Goal: Information Seeking & Learning: Learn about a topic

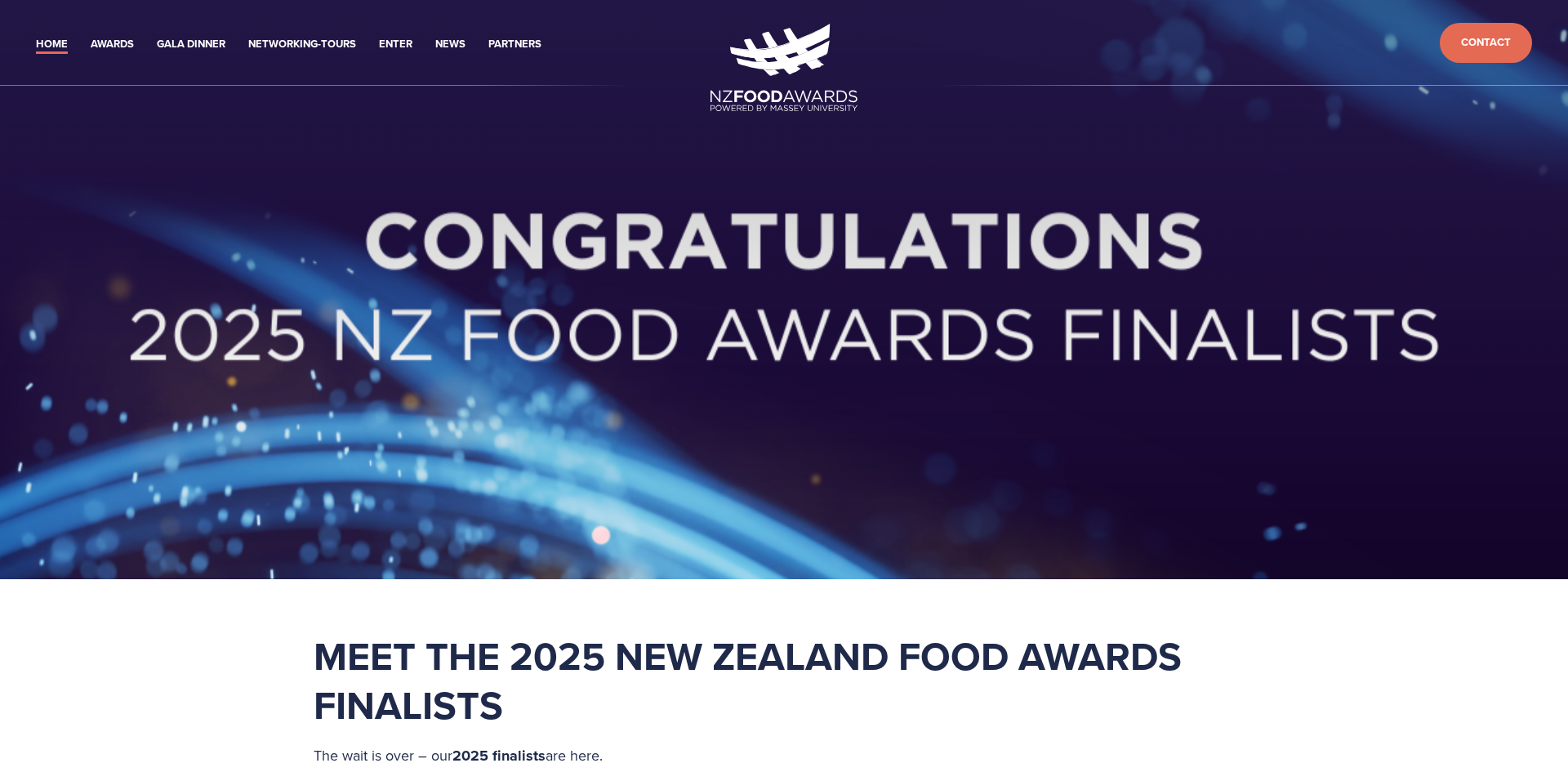
click at [128, 532] on div at bounding box center [784, 289] width 1568 height 579
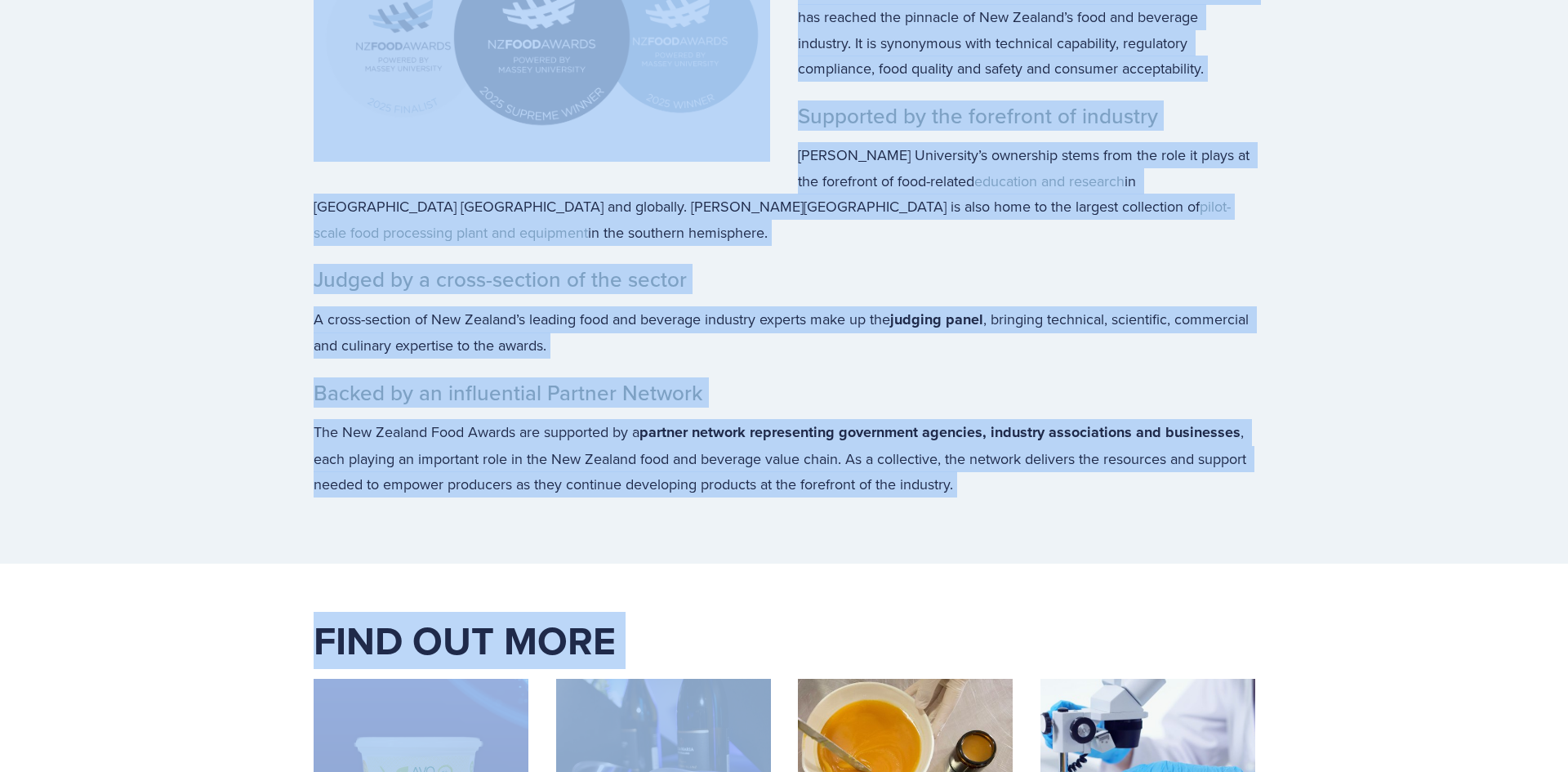
scroll to position [4150, 0]
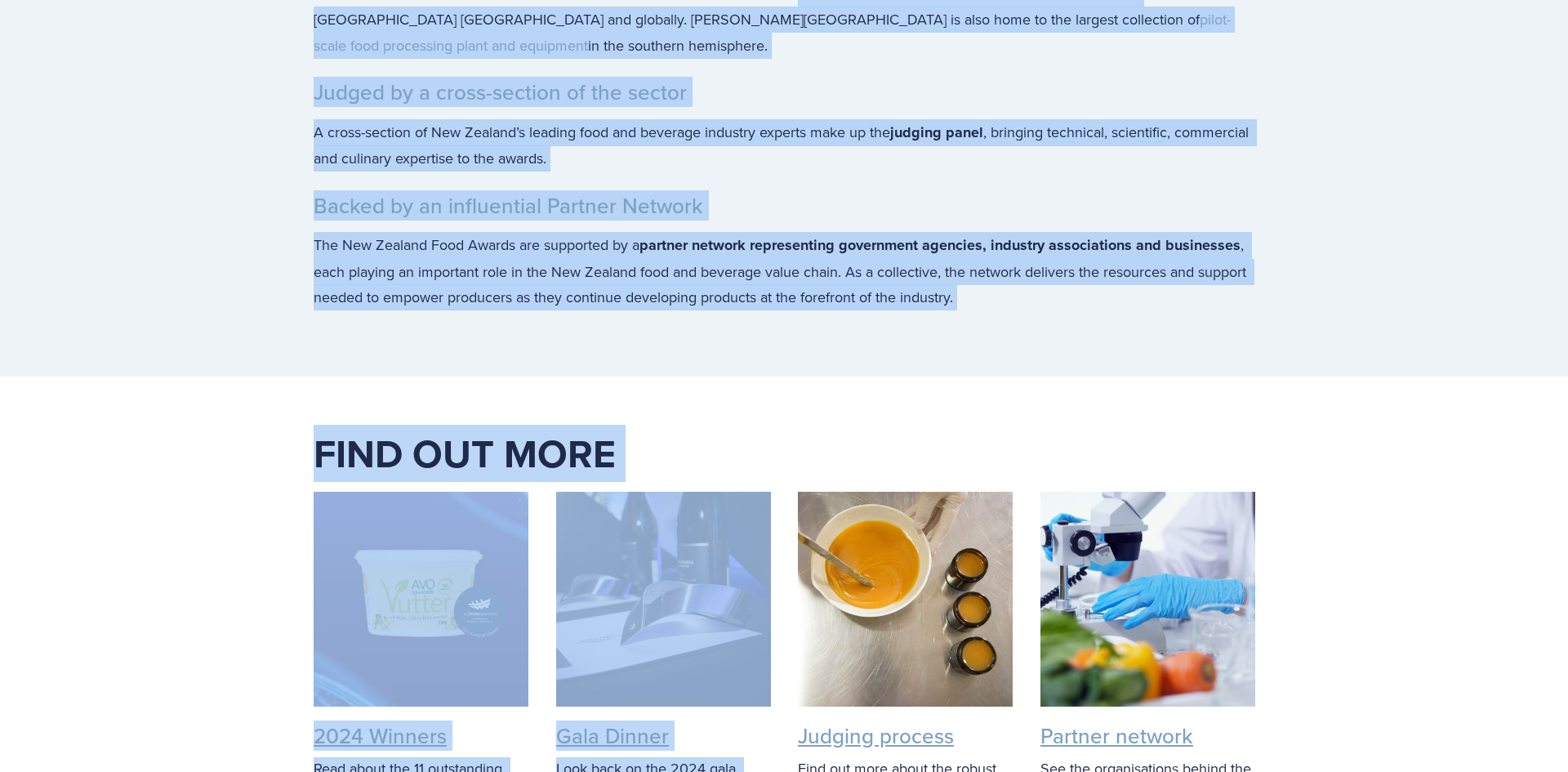
drag, startPoint x: 297, startPoint y: 174, endPoint x: 1056, endPoint y: 272, distance: 765.3
copy div "An annual programme of activity supporting food and beverage producers For over…"
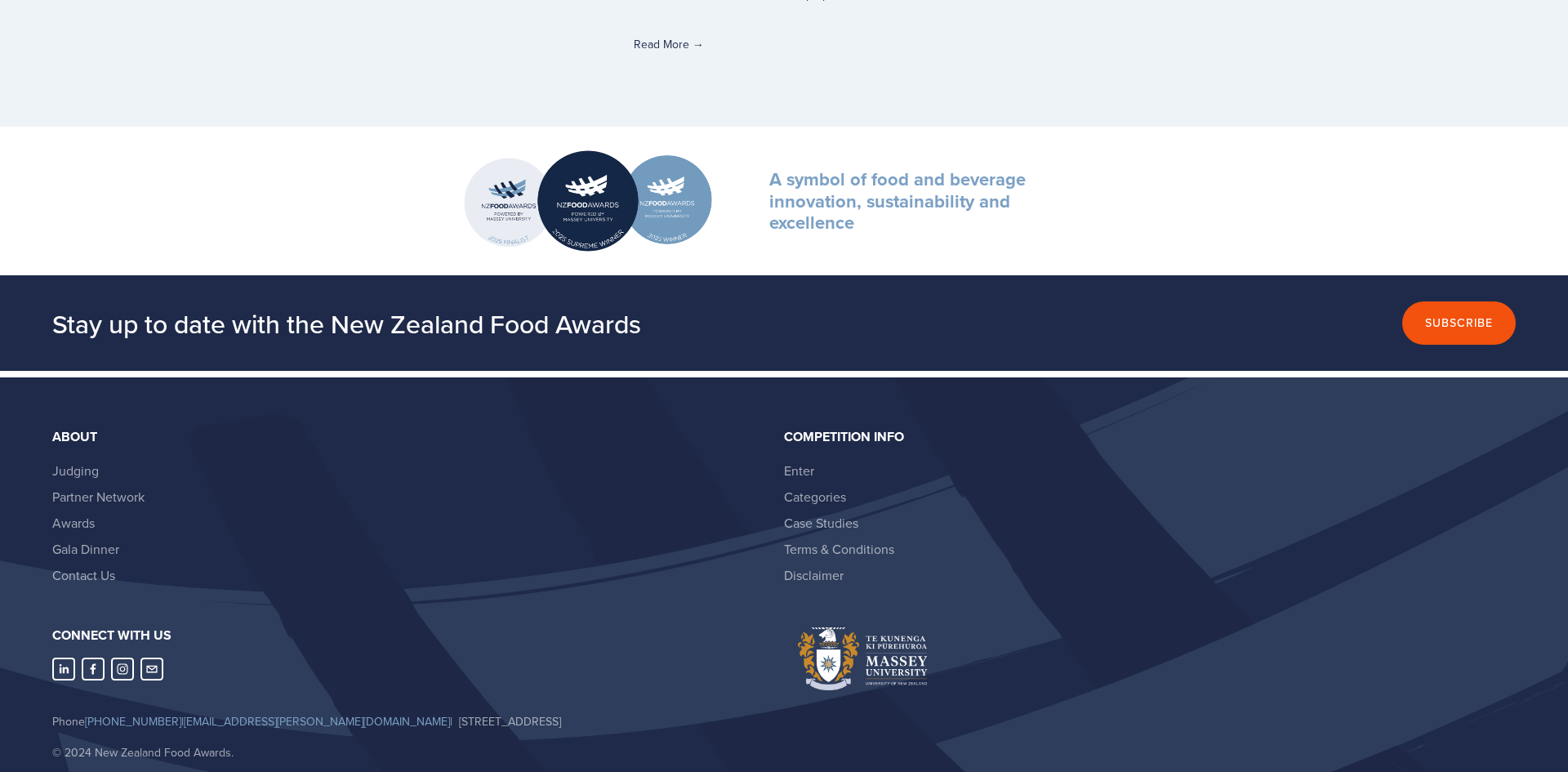
scroll to position [5689, 0]
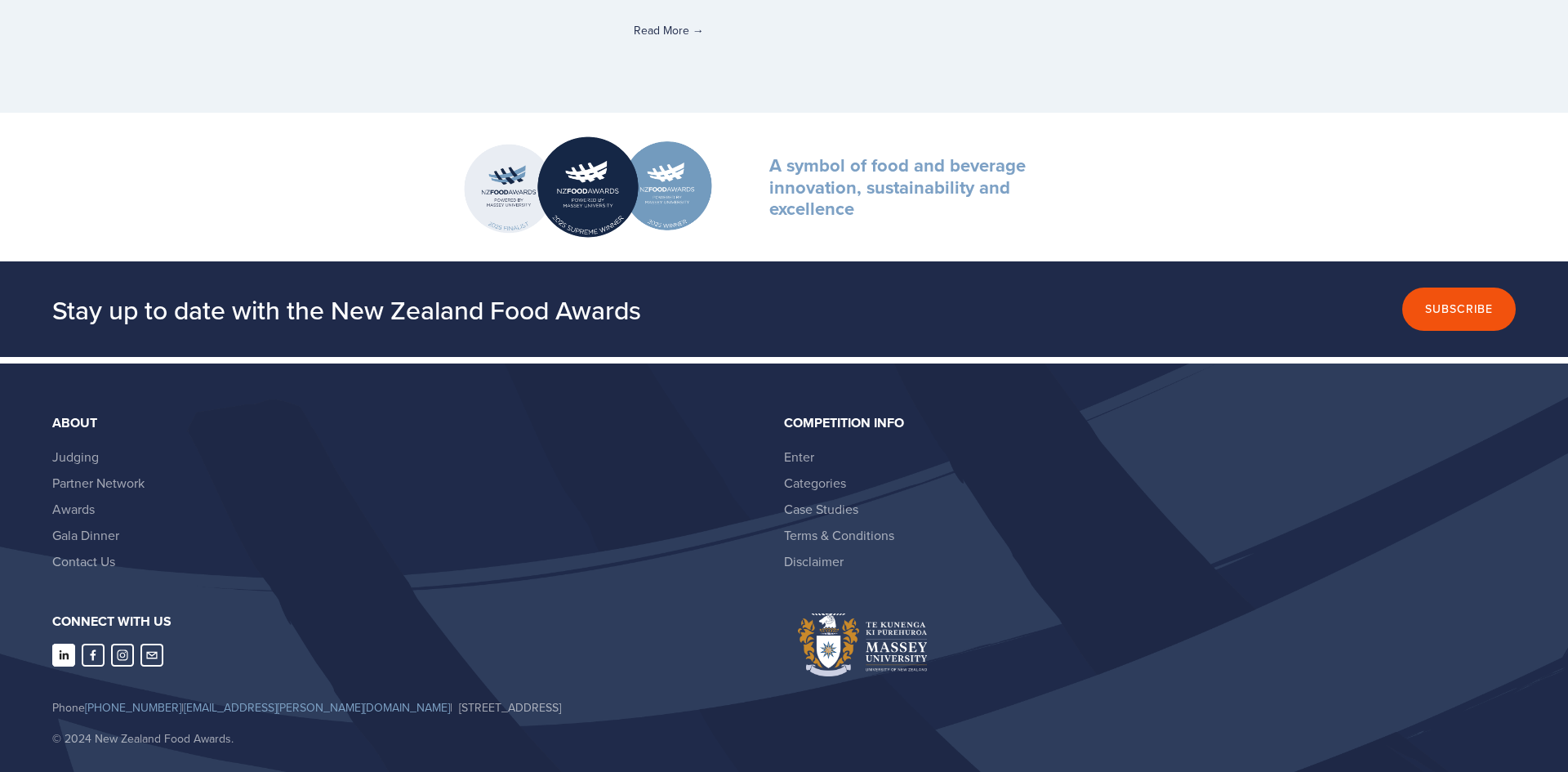
click at [62, 643] on use "LinkedIn" at bounding box center [64, 655] width 23 height 23
click at [95, 650] on use "Abbie Harris" at bounding box center [94, 655] width 6 height 10
click at [123, 643] on use "Instagram" at bounding box center [122, 655] width 23 height 23
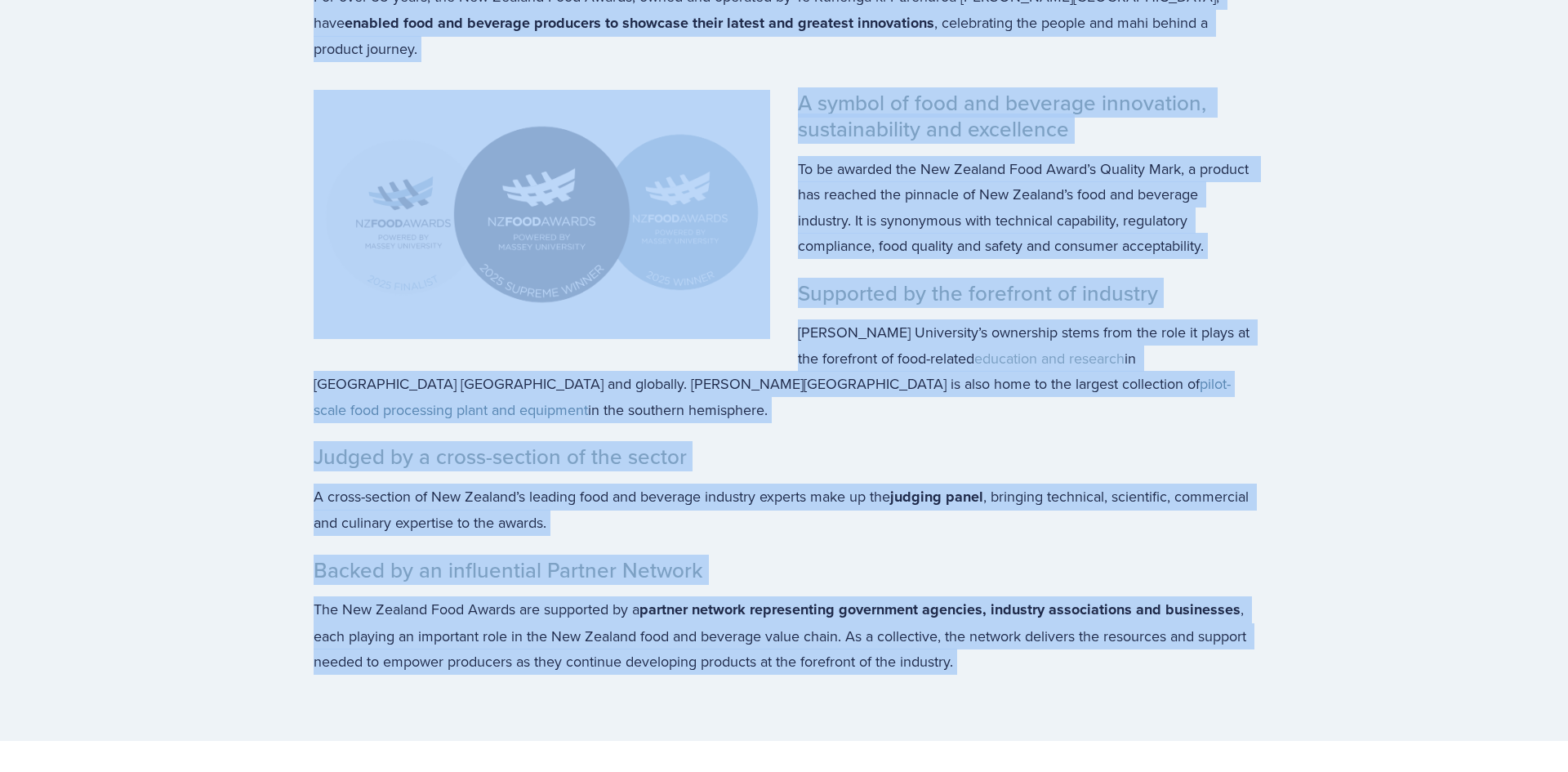
scroll to position [3780, 0]
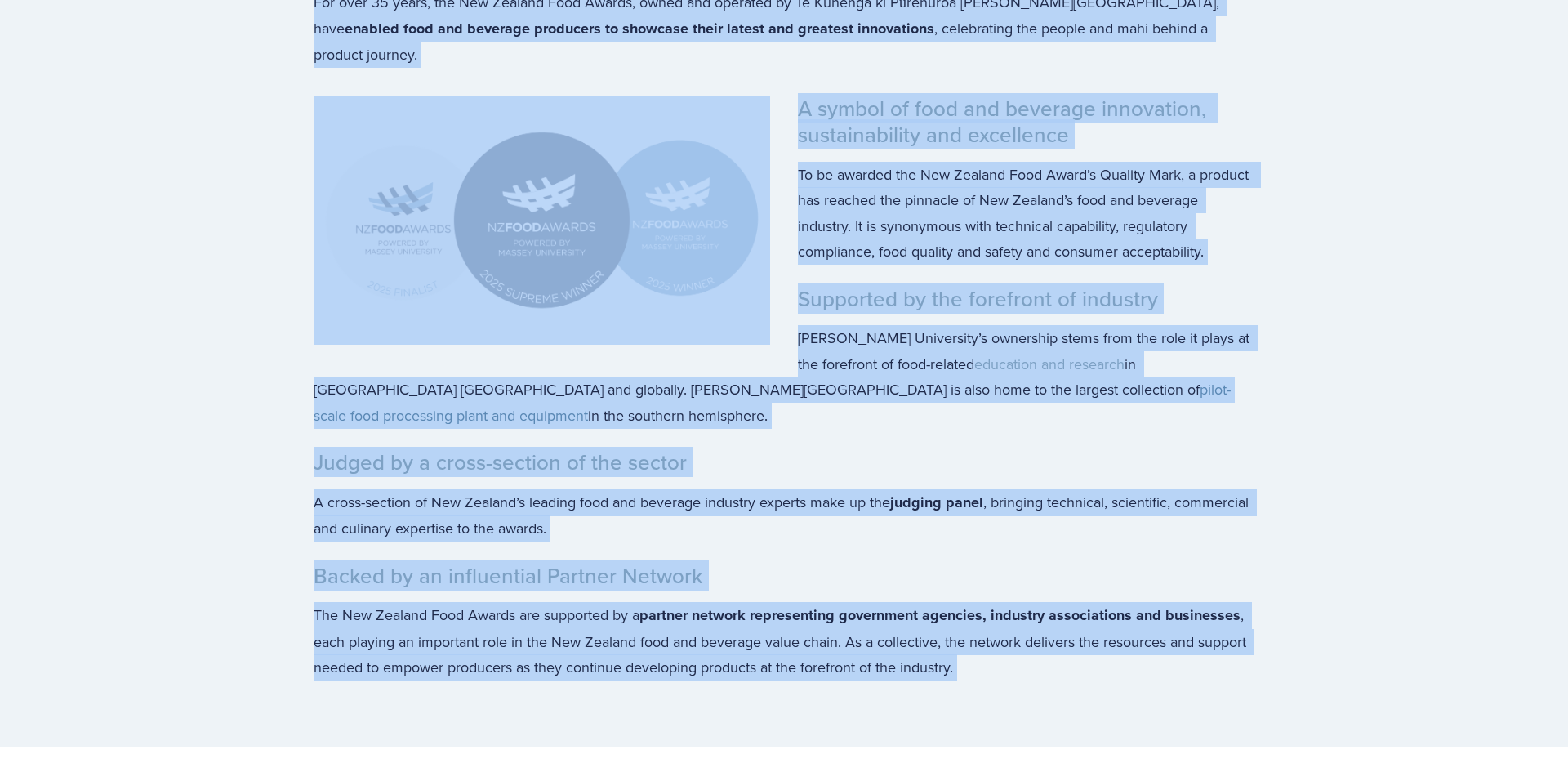
copy div "An annual programme of activity supporting food and beverage producers For over…"
click at [158, 372] on section "ABOUT An annual programme of activity supporting food and beverage producers Fo…" at bounding box center [784, 286] width 1568 height 918
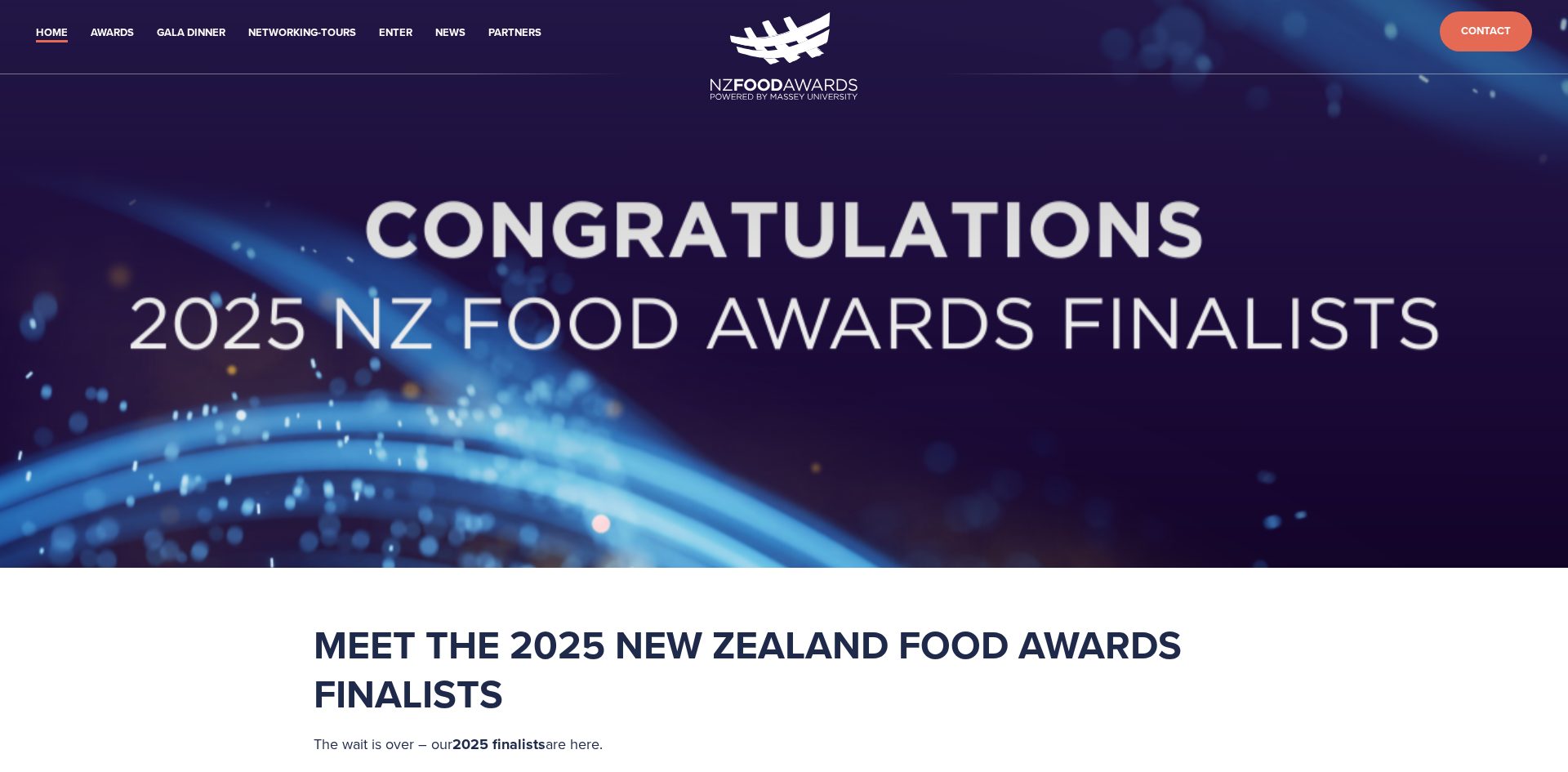
scroll to position [0, 0]
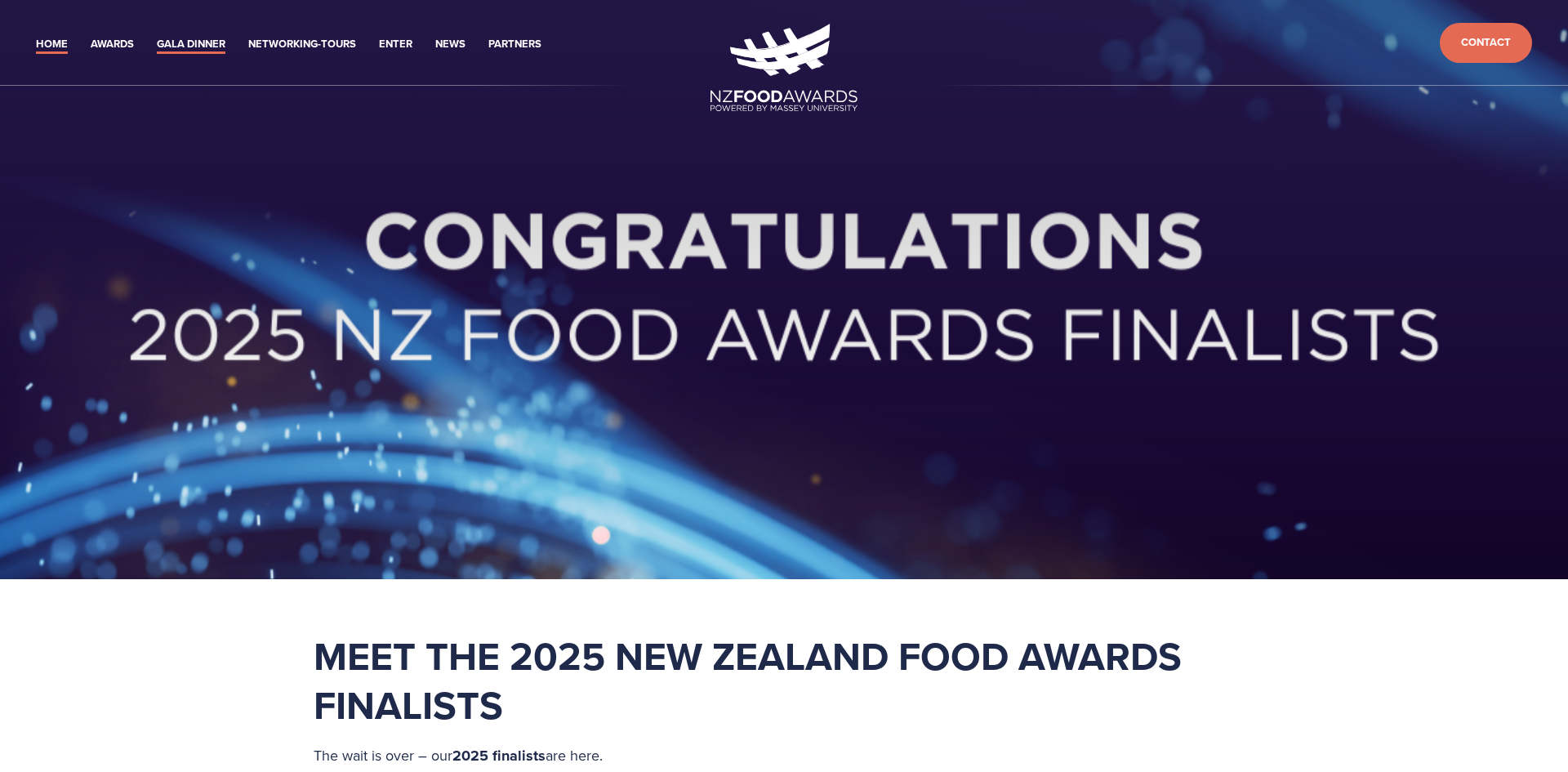
click at [205, 37] on link "Gala Dinner" at bounding box center [190, 44] width 68 height 19
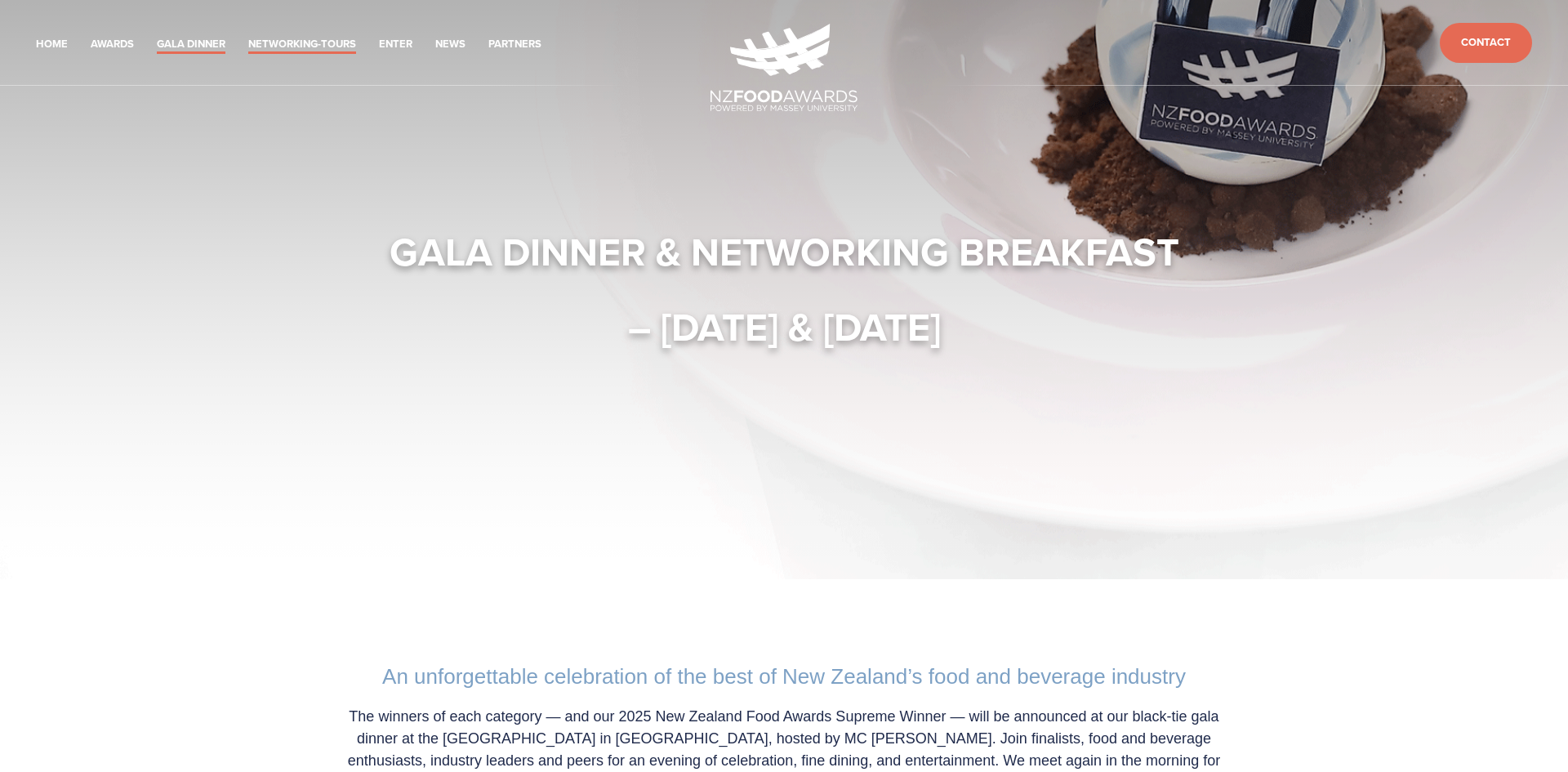
click at [325, 38] on link "Networking-Tours" at bounding box center [302, 44] width 108 height 19
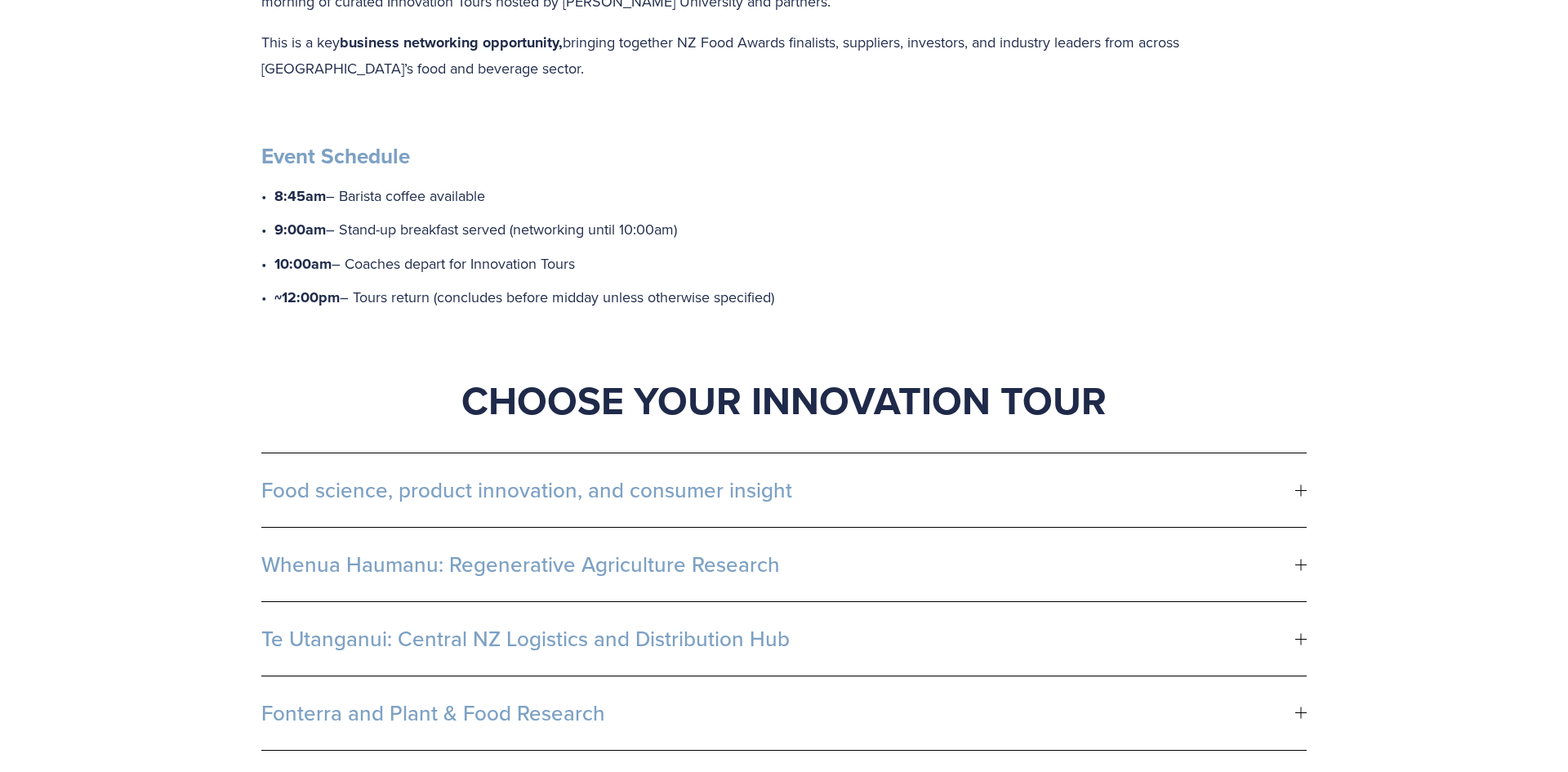
scroll to position [762, 0]
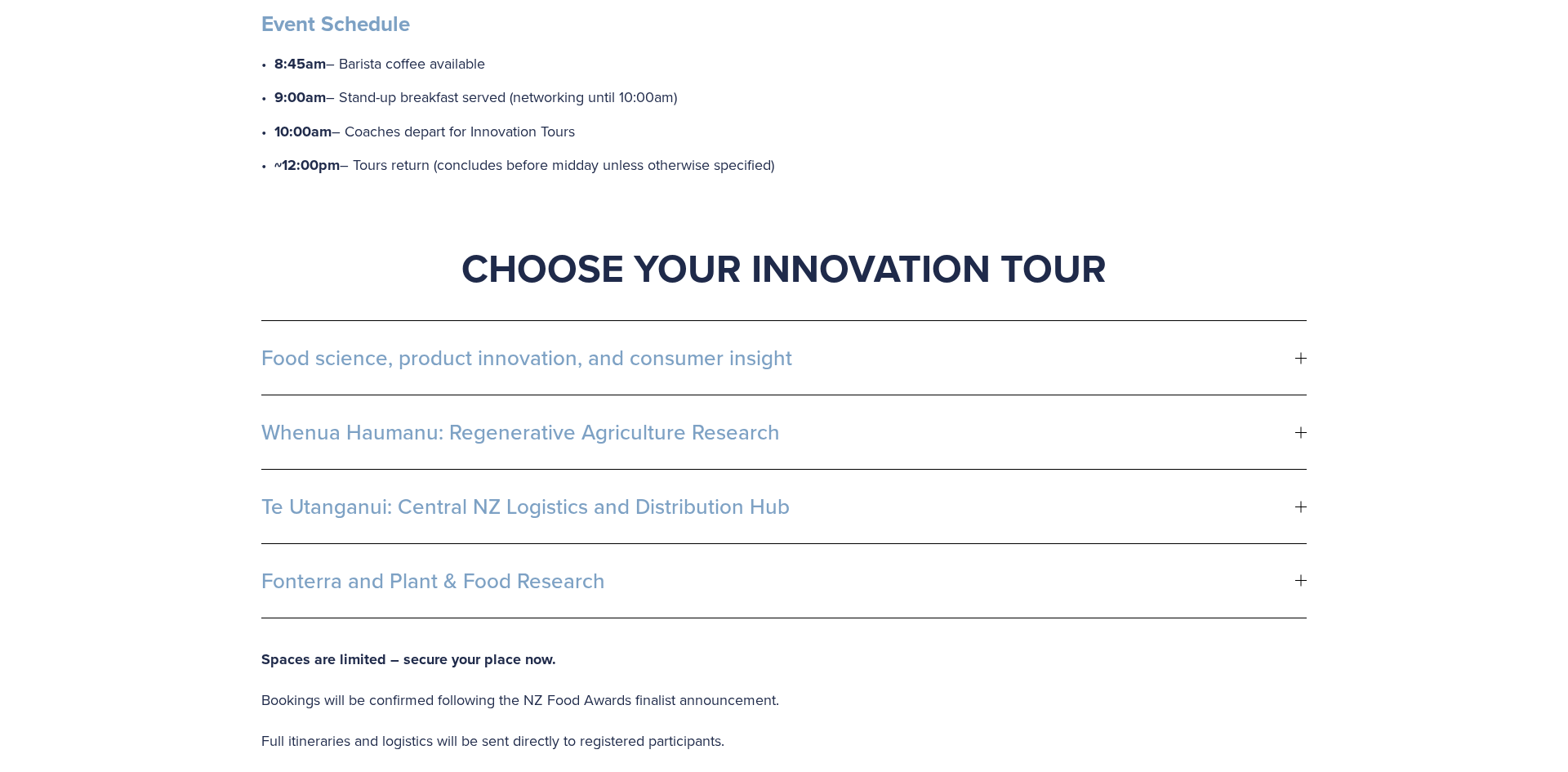
click at [495, 345] on span "Food science, product innovation, and consumer insight" at bounding box center [778, 357] width 1033 height 24
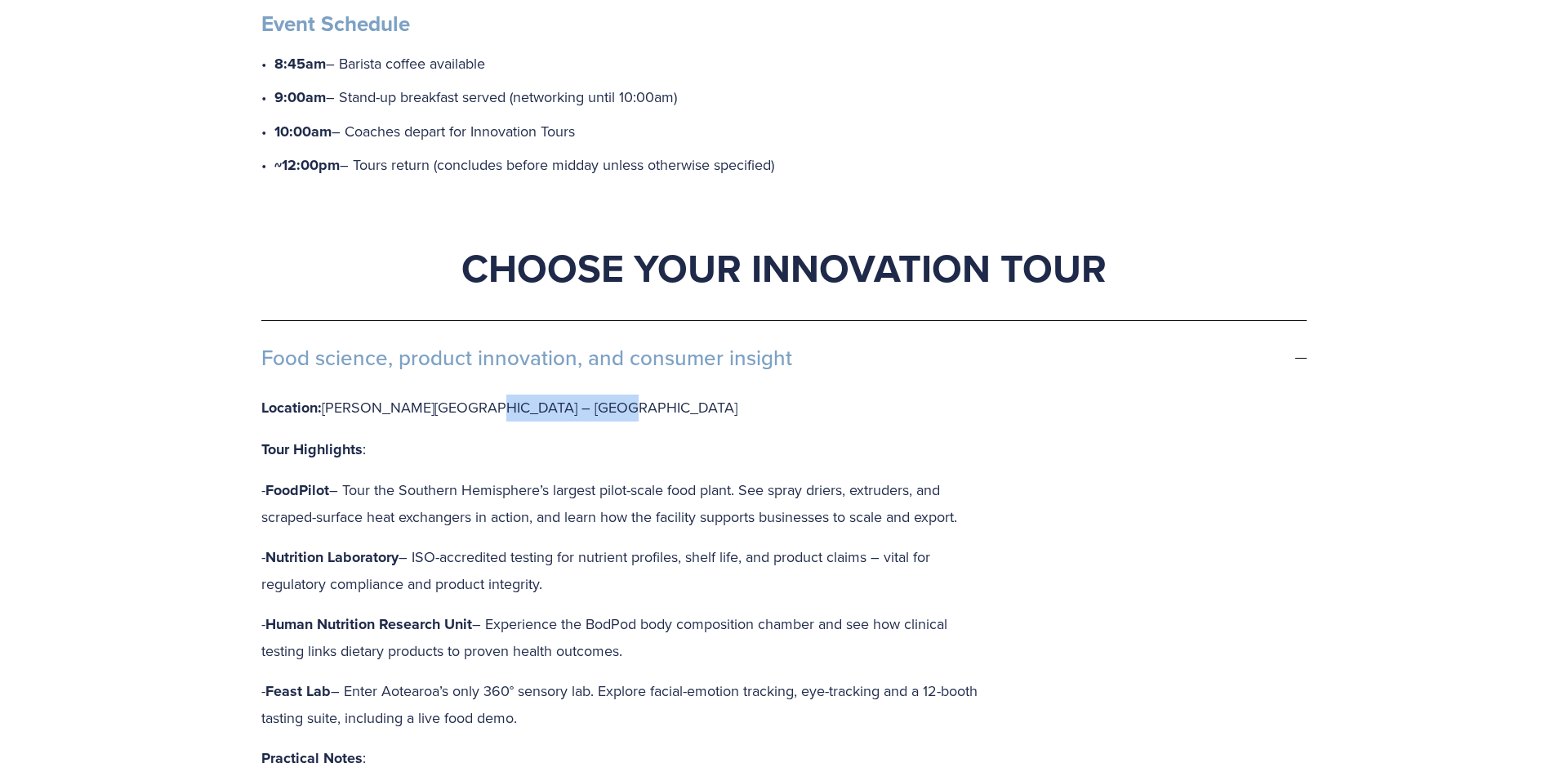
drag, startPoint x: 458, startPoint y: 379, endPoint x: 667, endPoint y: 395, distance: 209.6
click at [666, 395] on p "Location: Massey University – Manawatū Campus" at bounding box center [627, 408] width 731 height 27
copy p "Manawatū Campus"
click at [615, 436] on p "Tour Highlights :" at bounding box center [627, 449] width 731 height 27
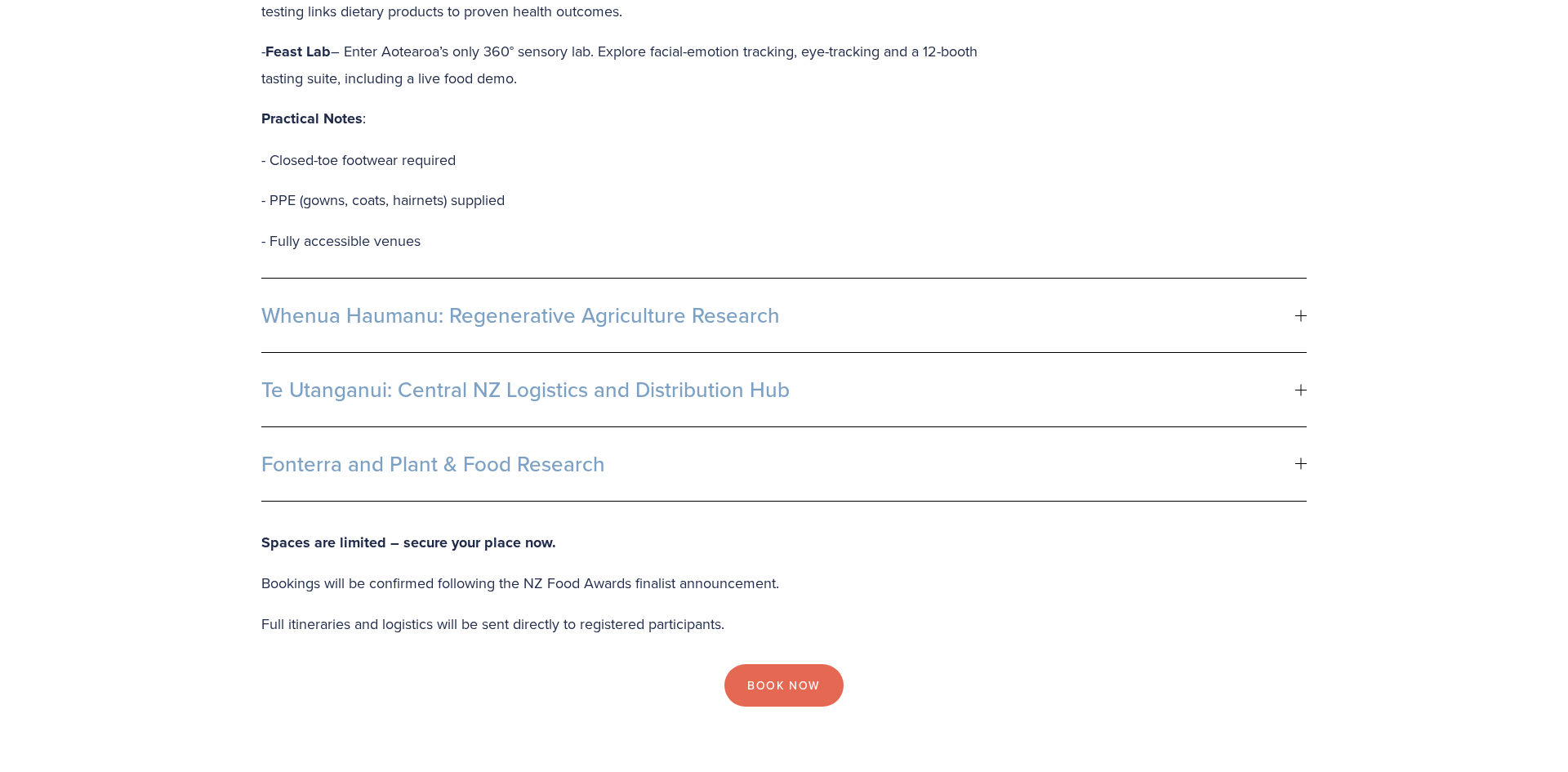
scroll to position [1404, 0]
click at [686, 313] on button "Whenua Haumanu: Regenerative Agriculture Research" at bounding box center [784, 311] width 1045 height 73
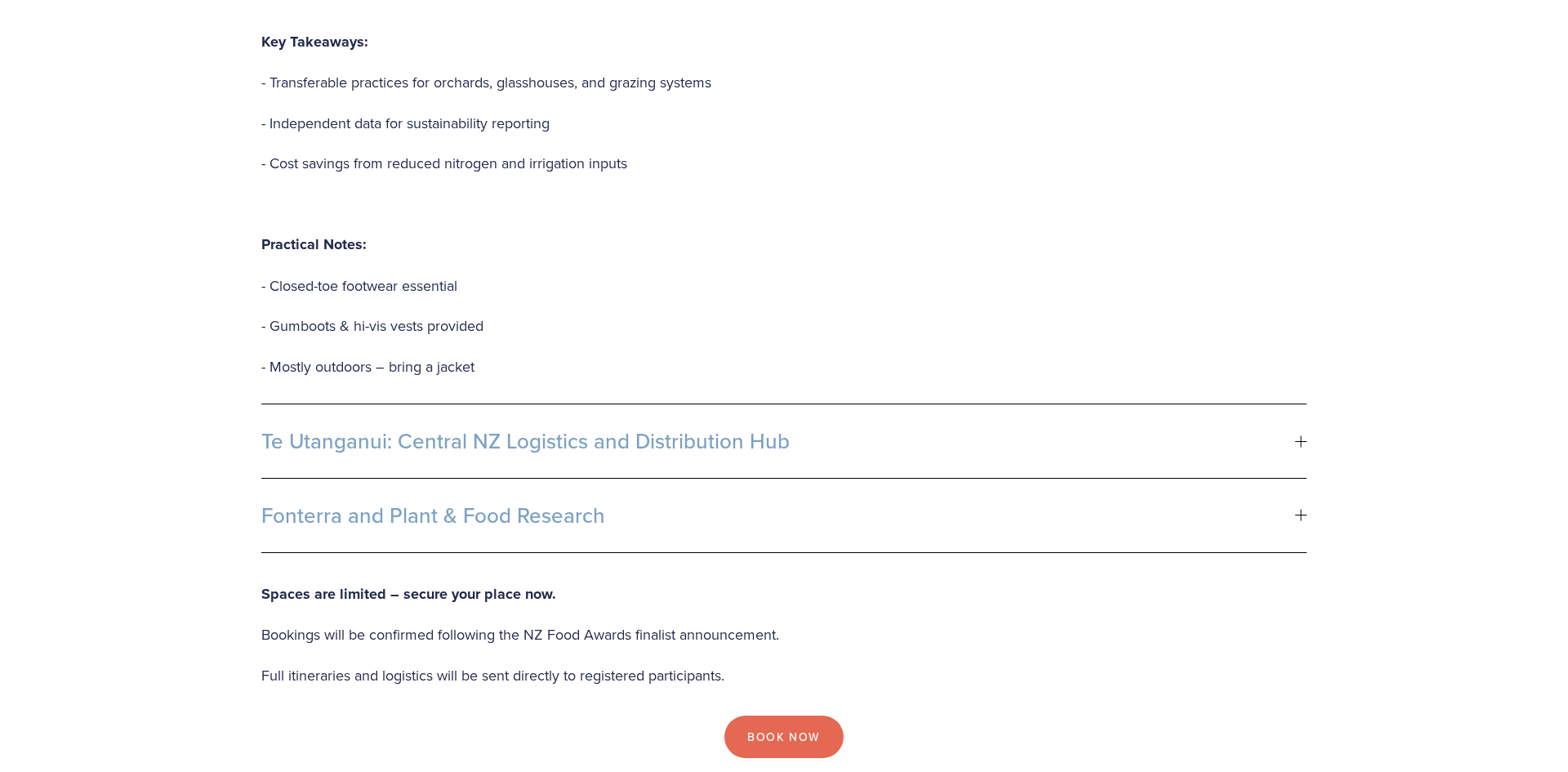
scroll to position [1935, 0]
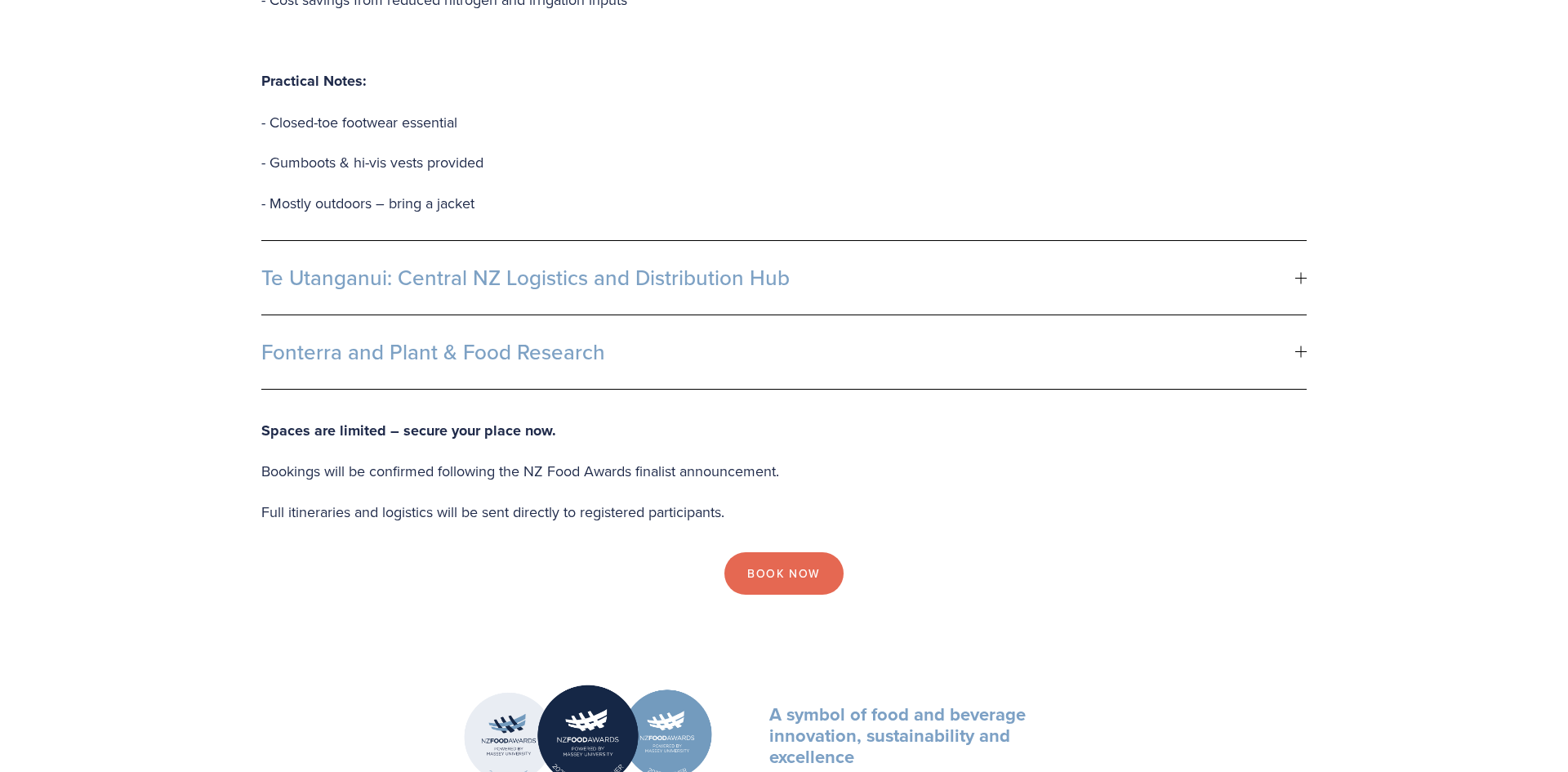
click at [657, 265] on span "Te Utanganui: Central NZ Logistics and Distribution Hub" at bounding box center [778, 278] width 1033 height 24
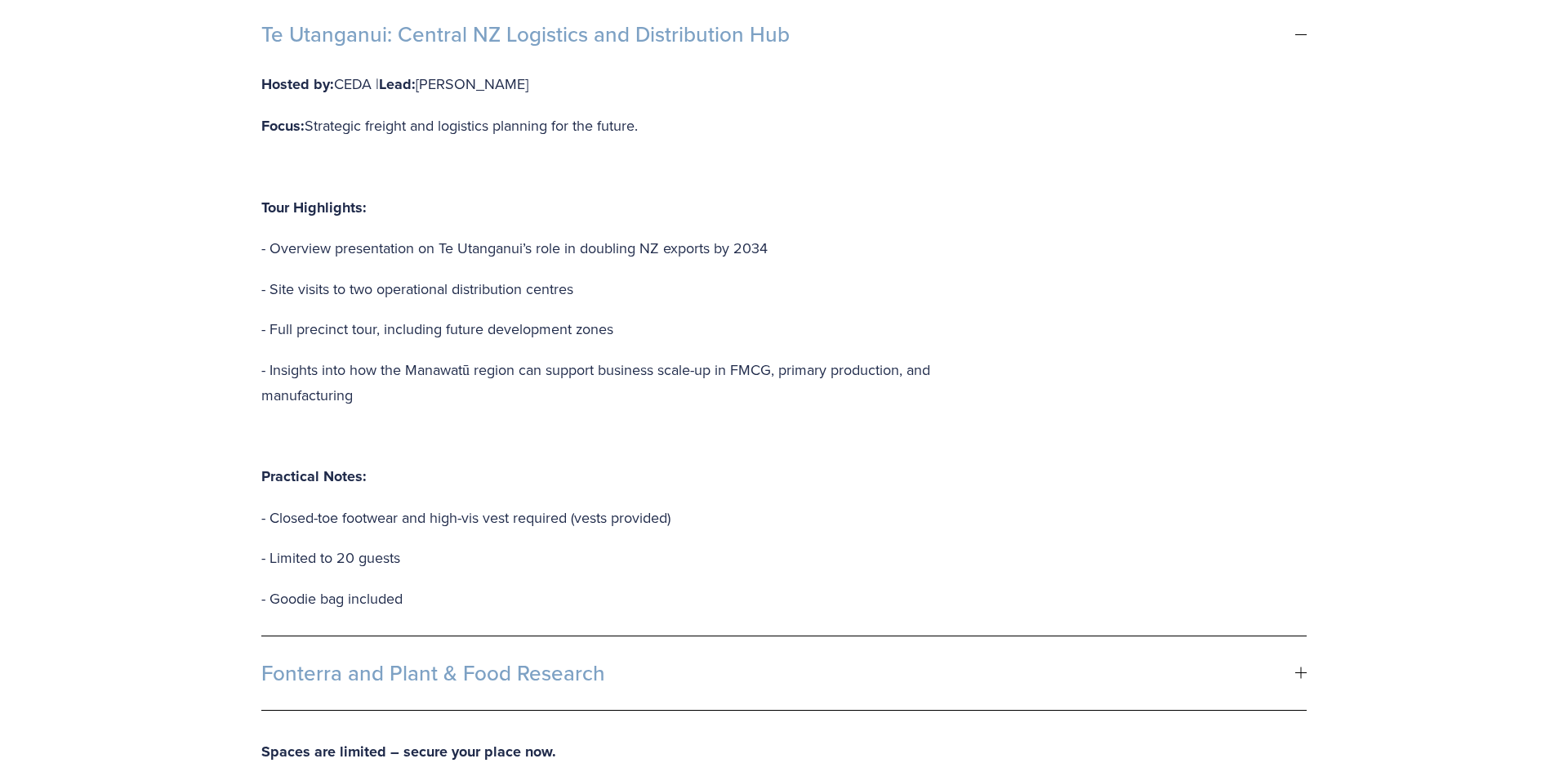
scroll to position [1514, 0]
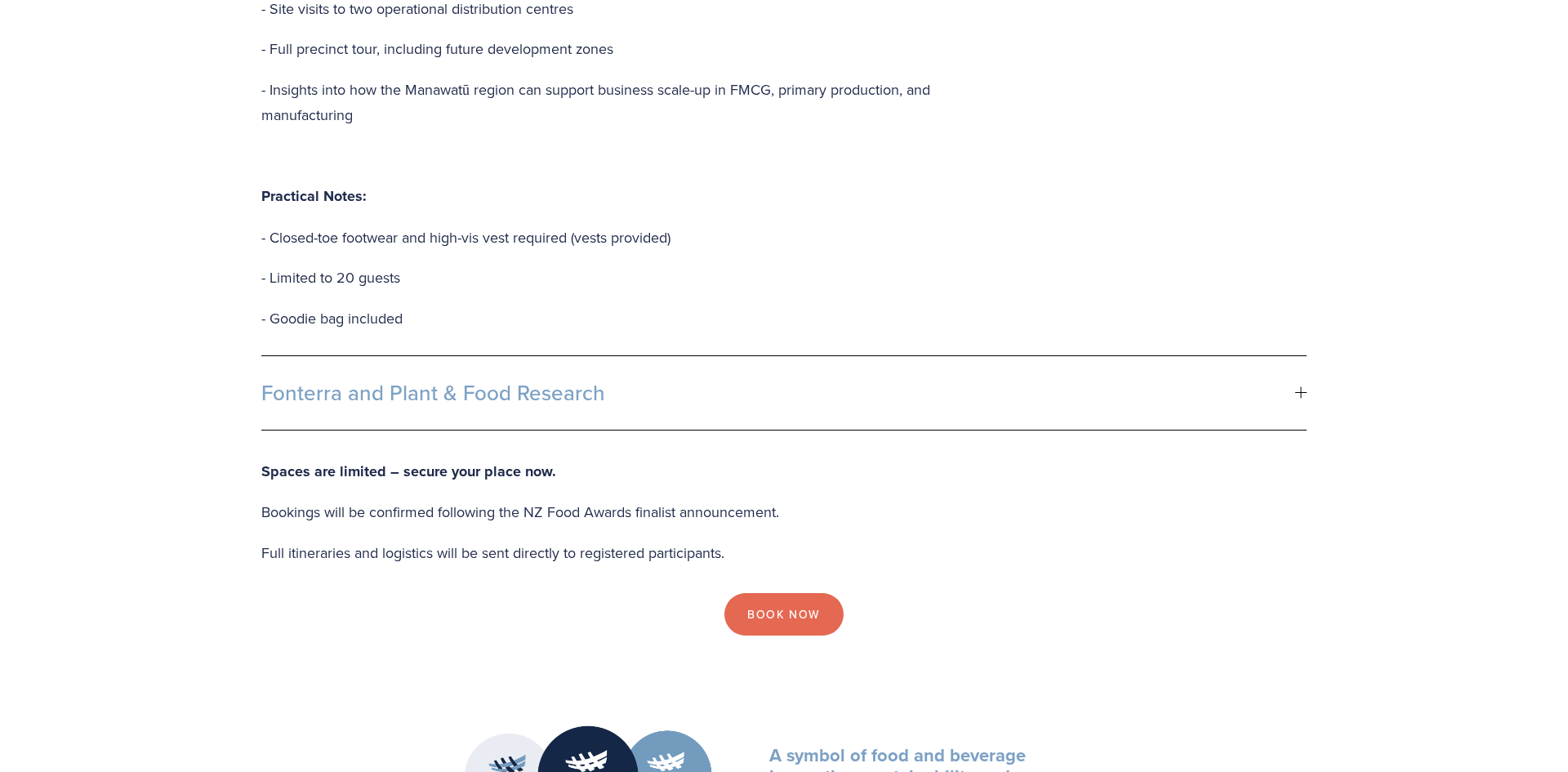
click at [555, 390] on button "Fonterra and Plant & Food Research" at bounding box center [784, 393] width 1045 height 73
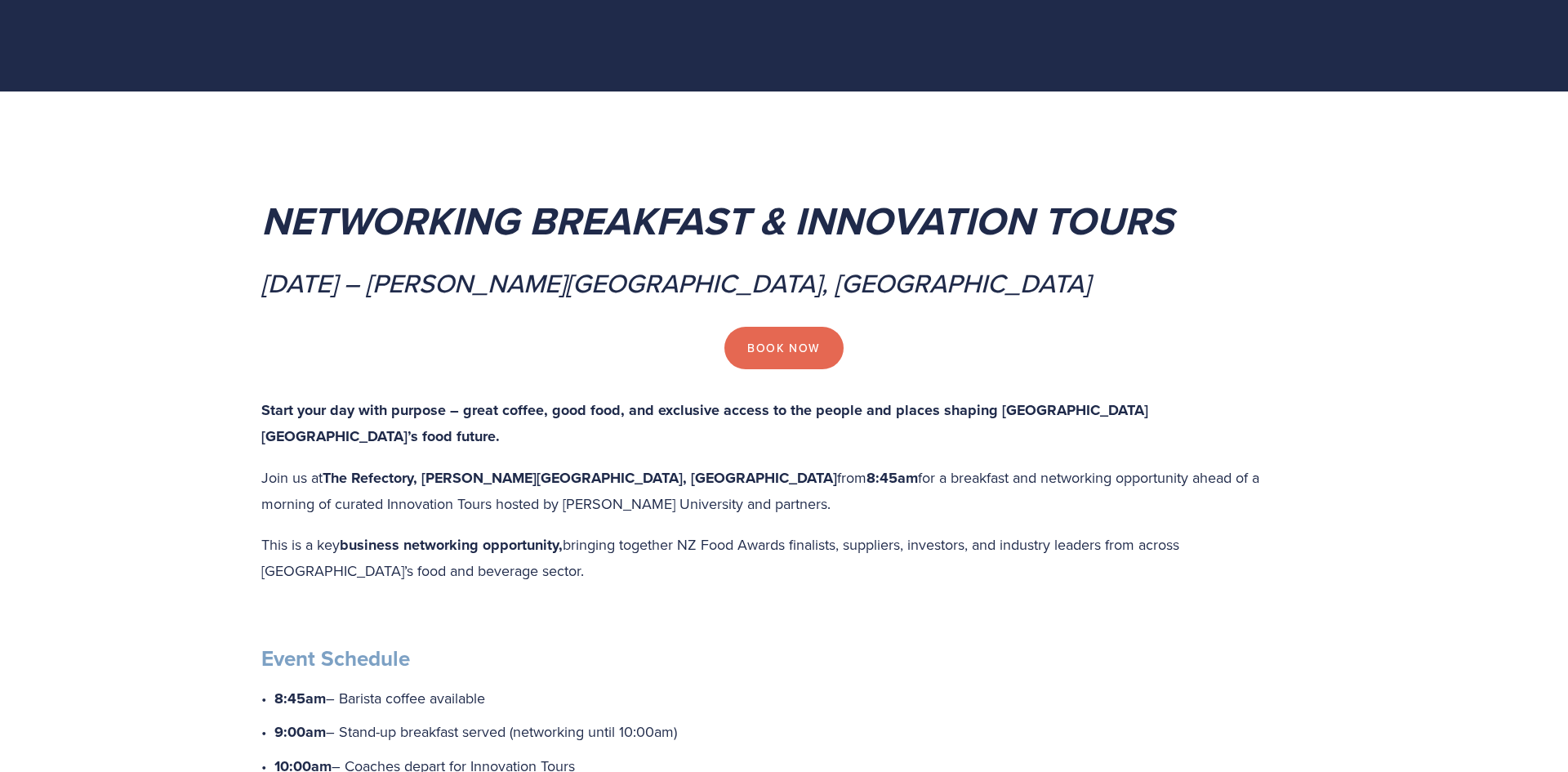
scroll to position [0, 0]
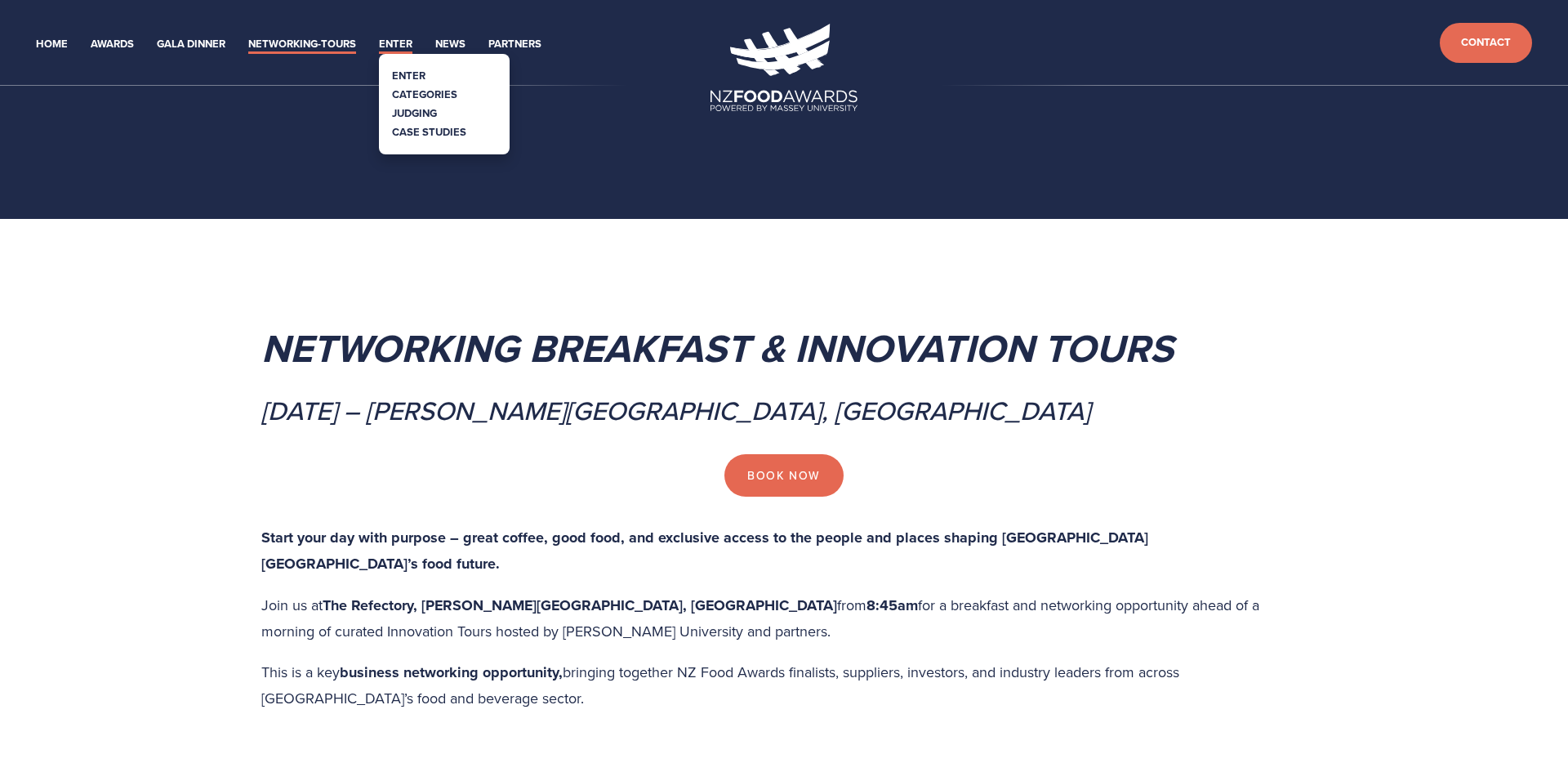
click at [410, 47] on link "Enter" at bounding box center [396, 44] width 34 height 19
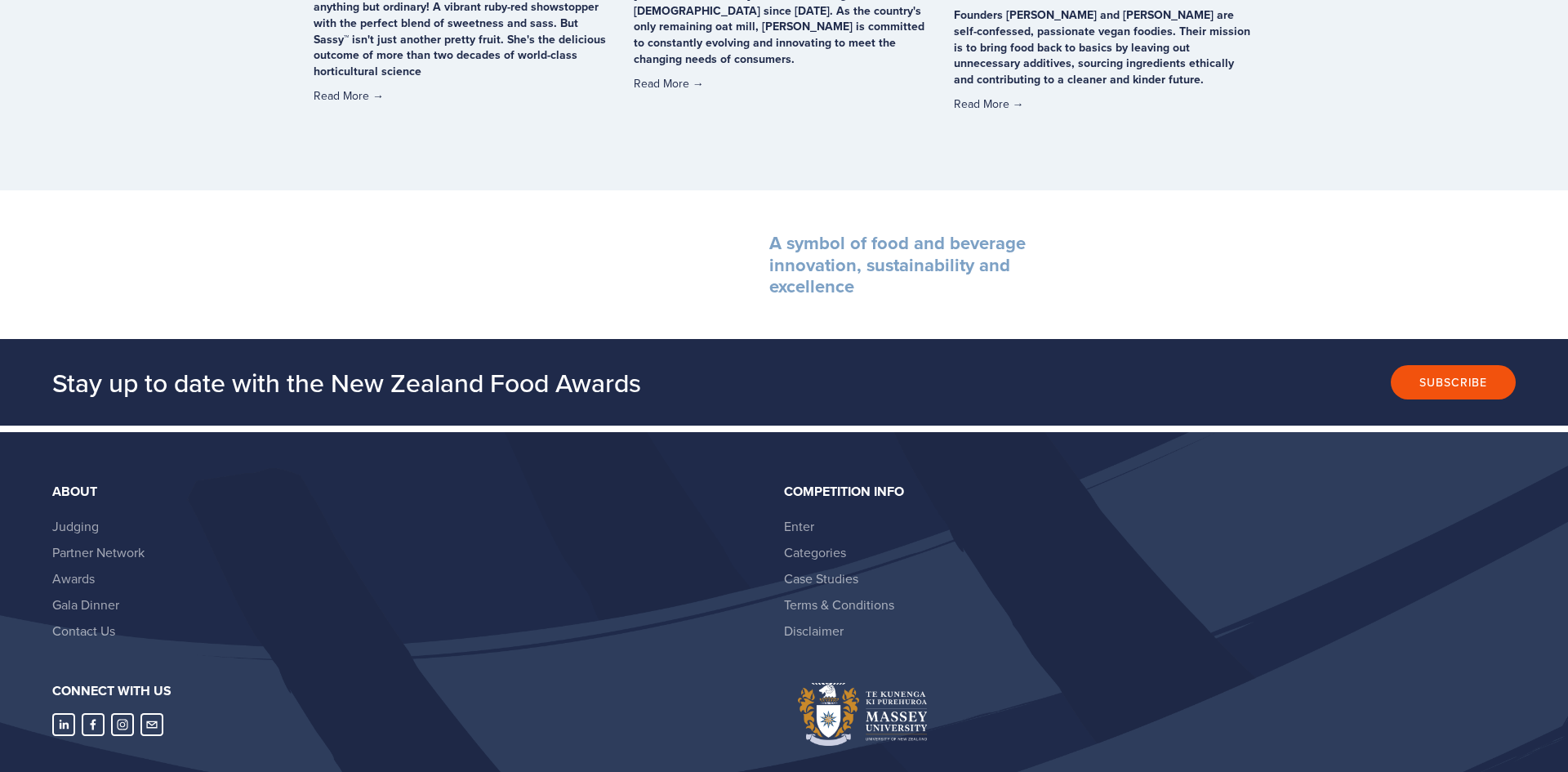
scroll to position [3535, 0]
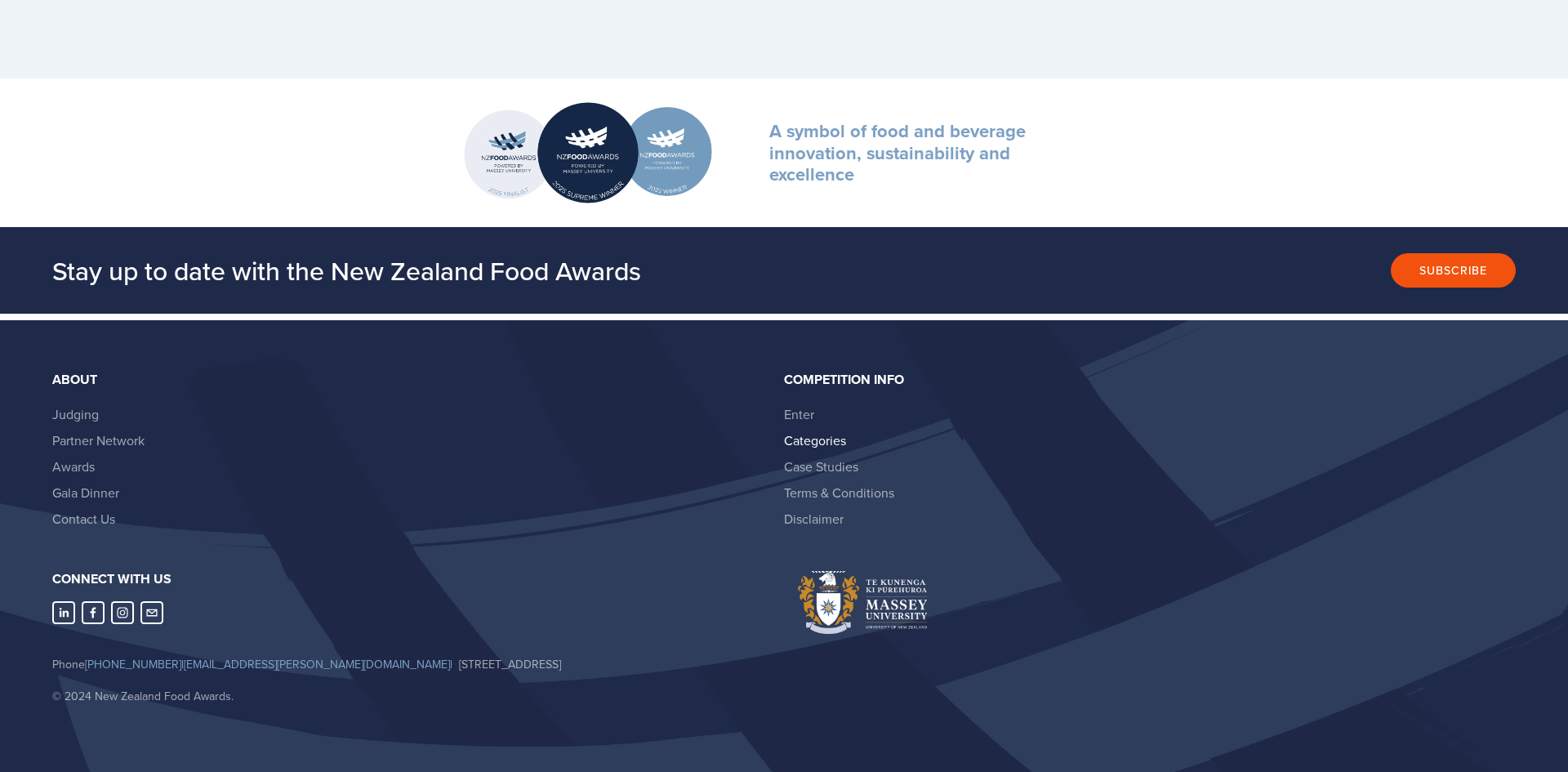
click at [808, 440] on link "Categories" at bounding box center [815, 440] width 62 height 18
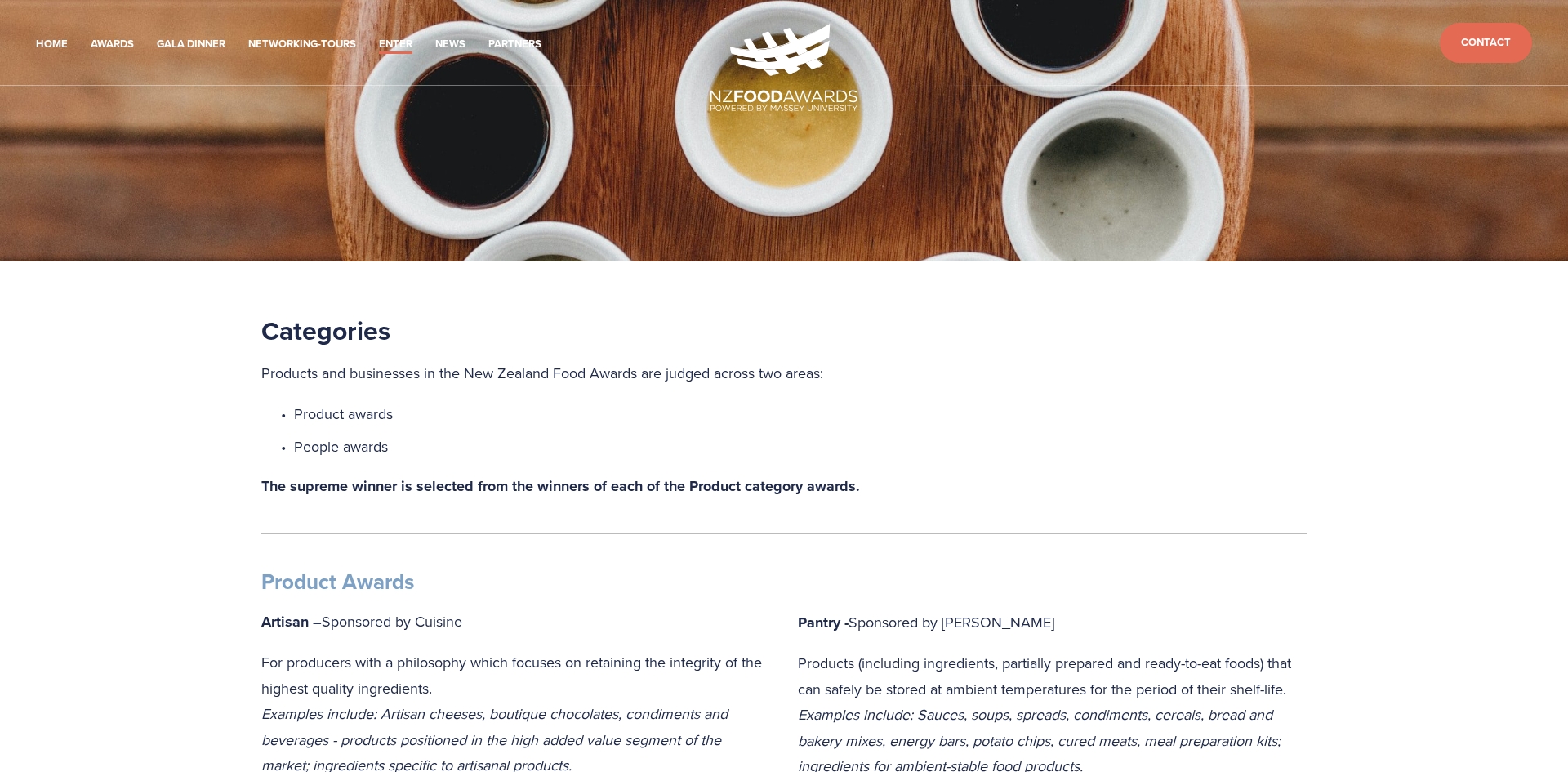
click at [778, 64] on img at bounding box center [783, 67] width 147 height 87
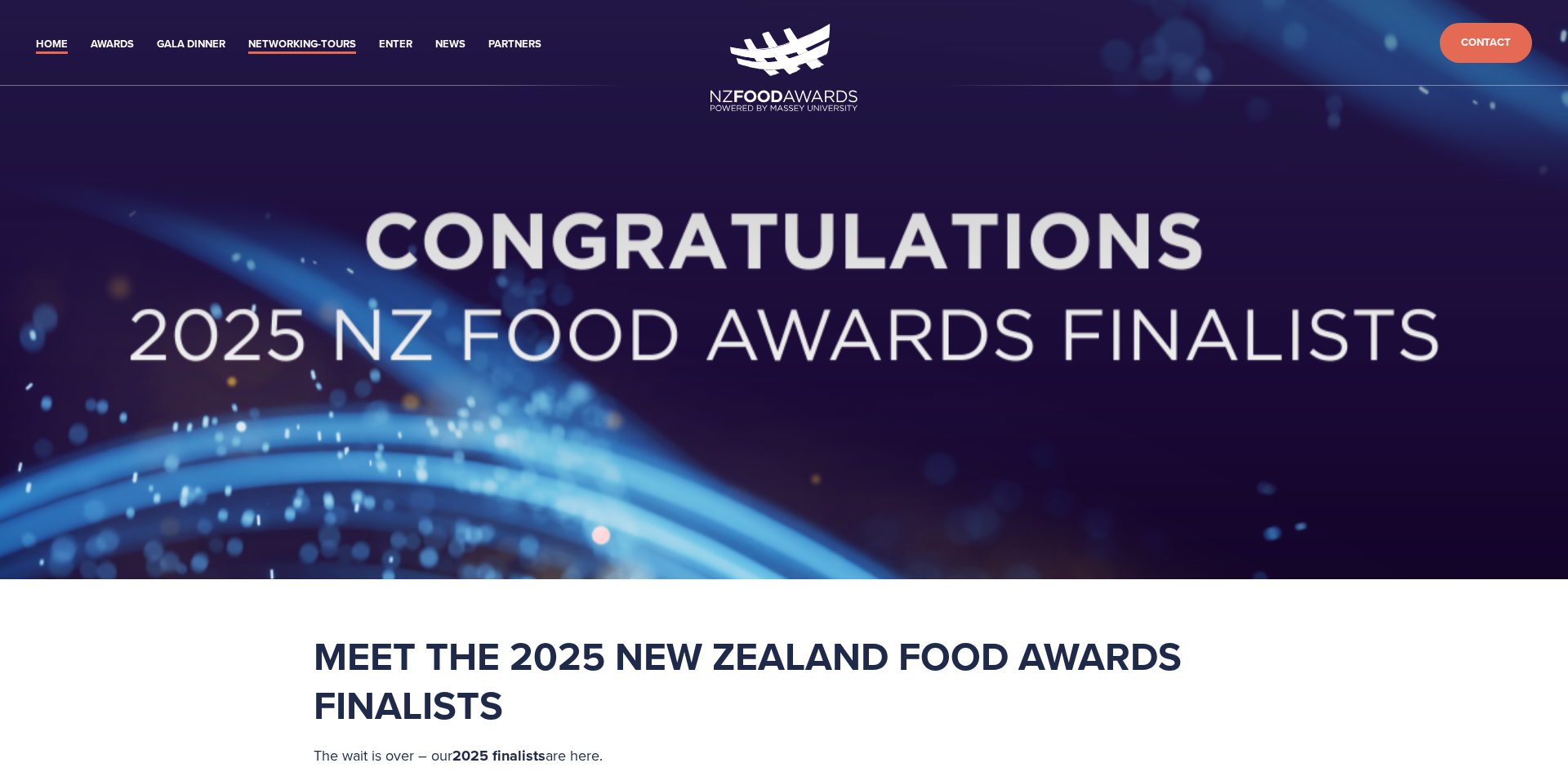
click at [312, 47] on link "Networking-Tours" at bounding box center [302, 44] width 108 height 19
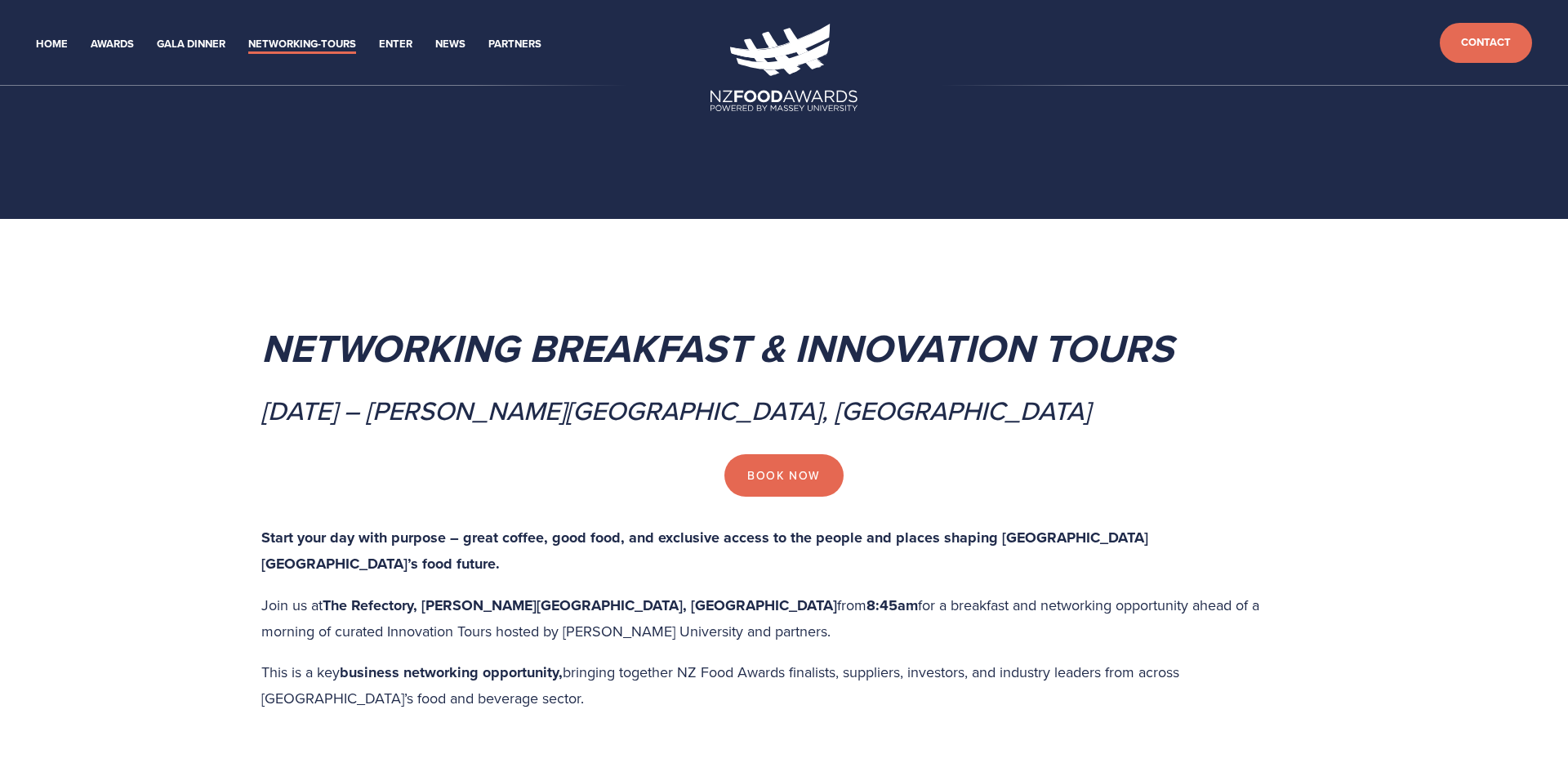
drag, startPoint x: 790, startPoint y: 410, endPoint x: 1018, endPoint y: 428, distance: 228.7
click at [1018, 428] on div "Networking Breakfast & Innovation Tours [DATE] – [PERSON_NAME][GEOGRAPHIC_DATA]…" at bounding box center [784, 356] width 1073 height 169
copy em "[GEOGRAPHIC_DATA]"
click at [1050, 422] on h2 "[DATE] – [PERSON_NAME][GEOGRAPHIC_DATA], [GEOGRAPHIC_DATA]" at bounding box center [784, 410] width 1045 height 33
click at [1461, 36] on link "Contact" at bounding box center [1485, 41] width 92 height 40
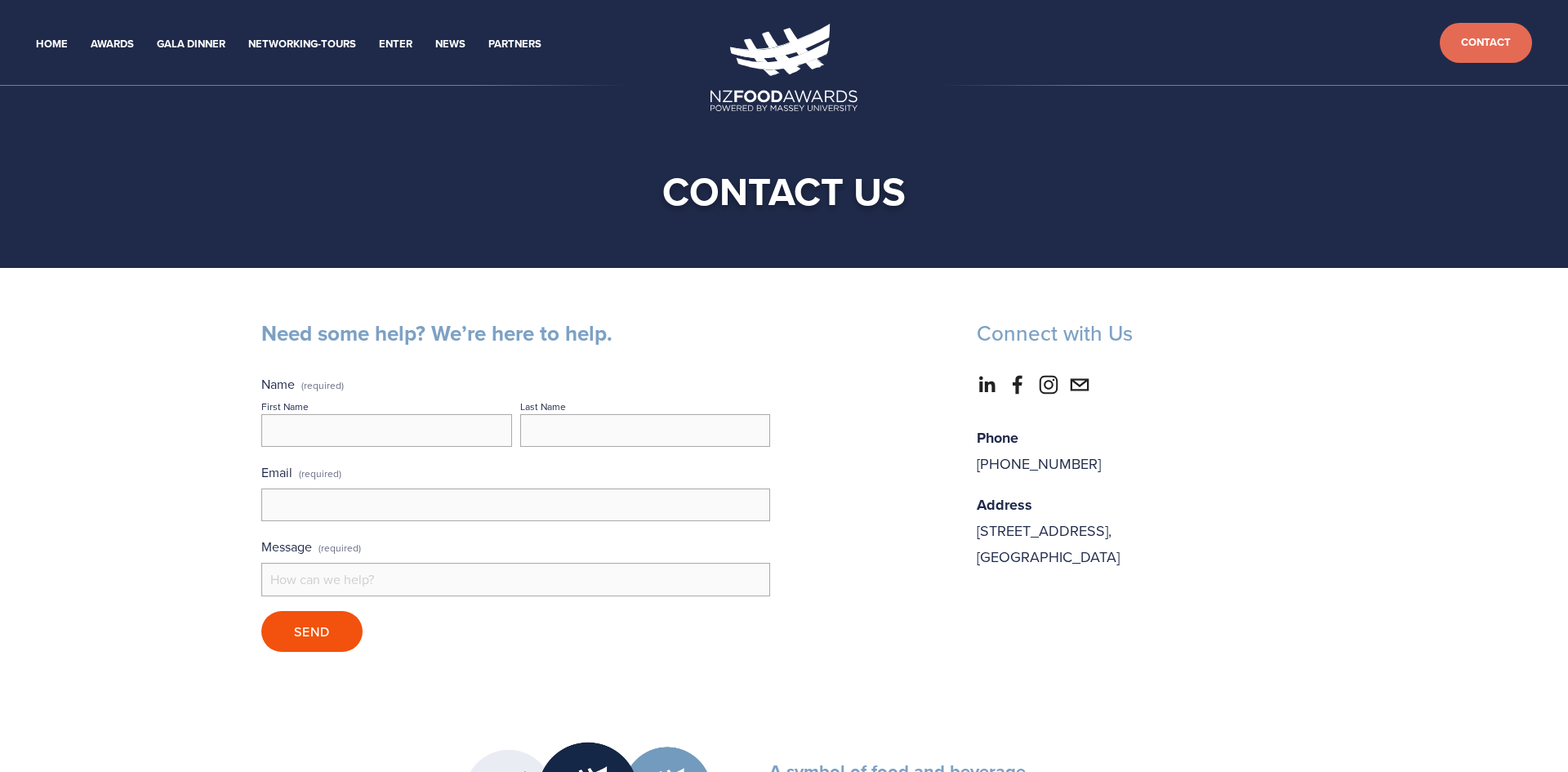
click at [766, 105] on img at bounding box center [783, 67] width 147 height 87
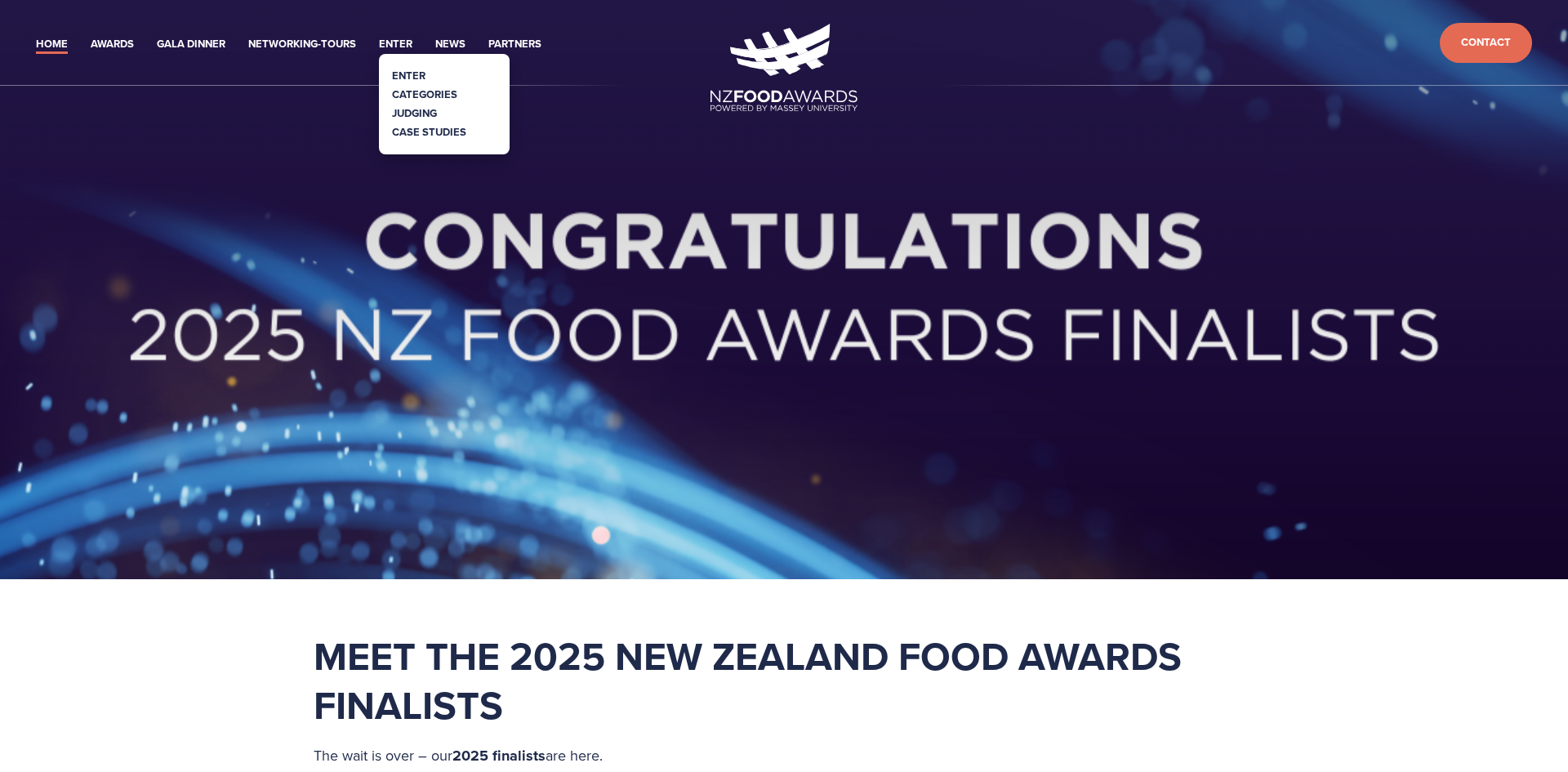
click at [406, 111] on link "Judging" at bounding box center [415, 113] width 45 height 16
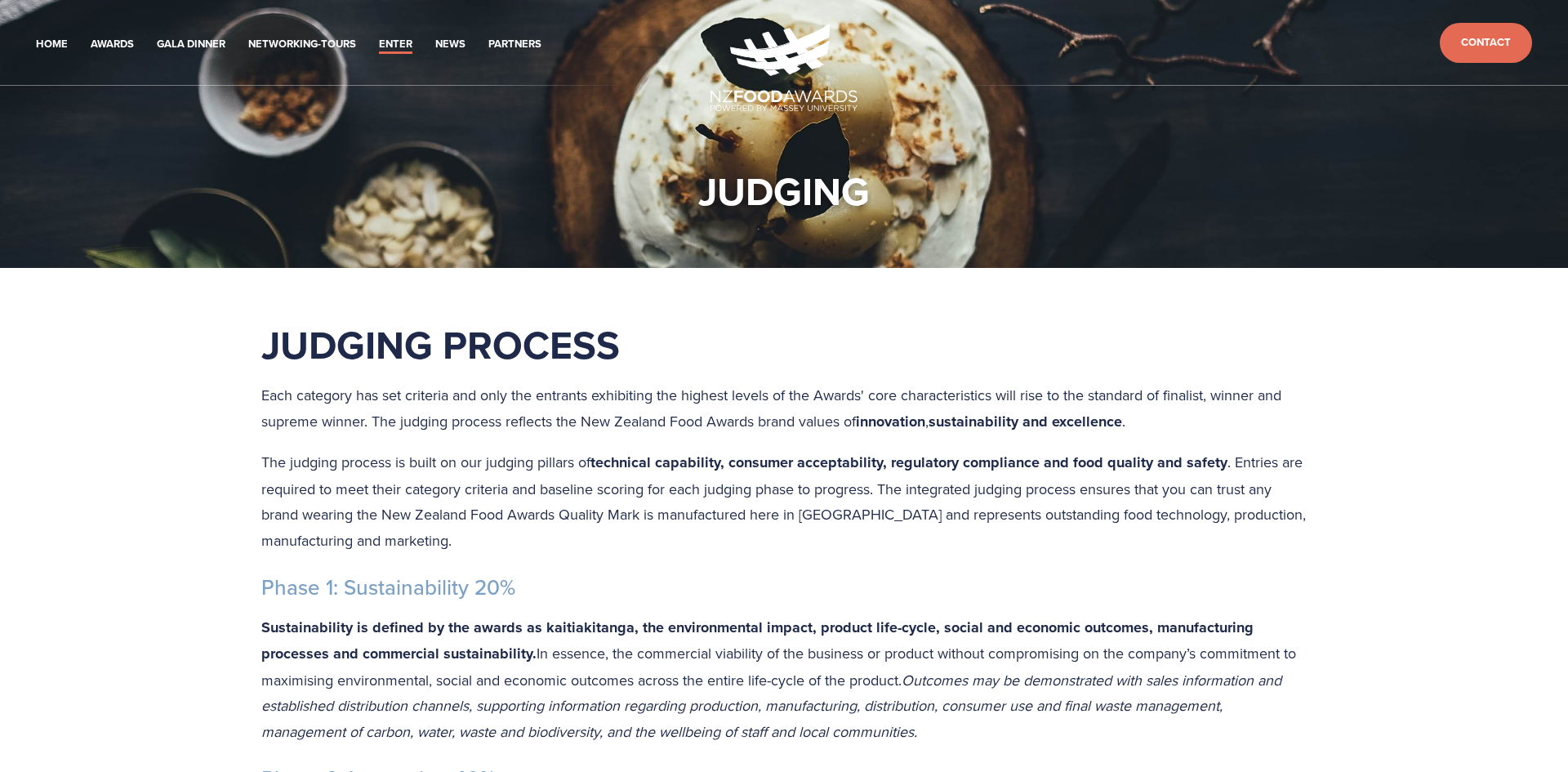
click at [786, 86] on img at bounding box center [783, 67] width 147 height 87
